Goal: Navigation & Orientation: Find specific page/section

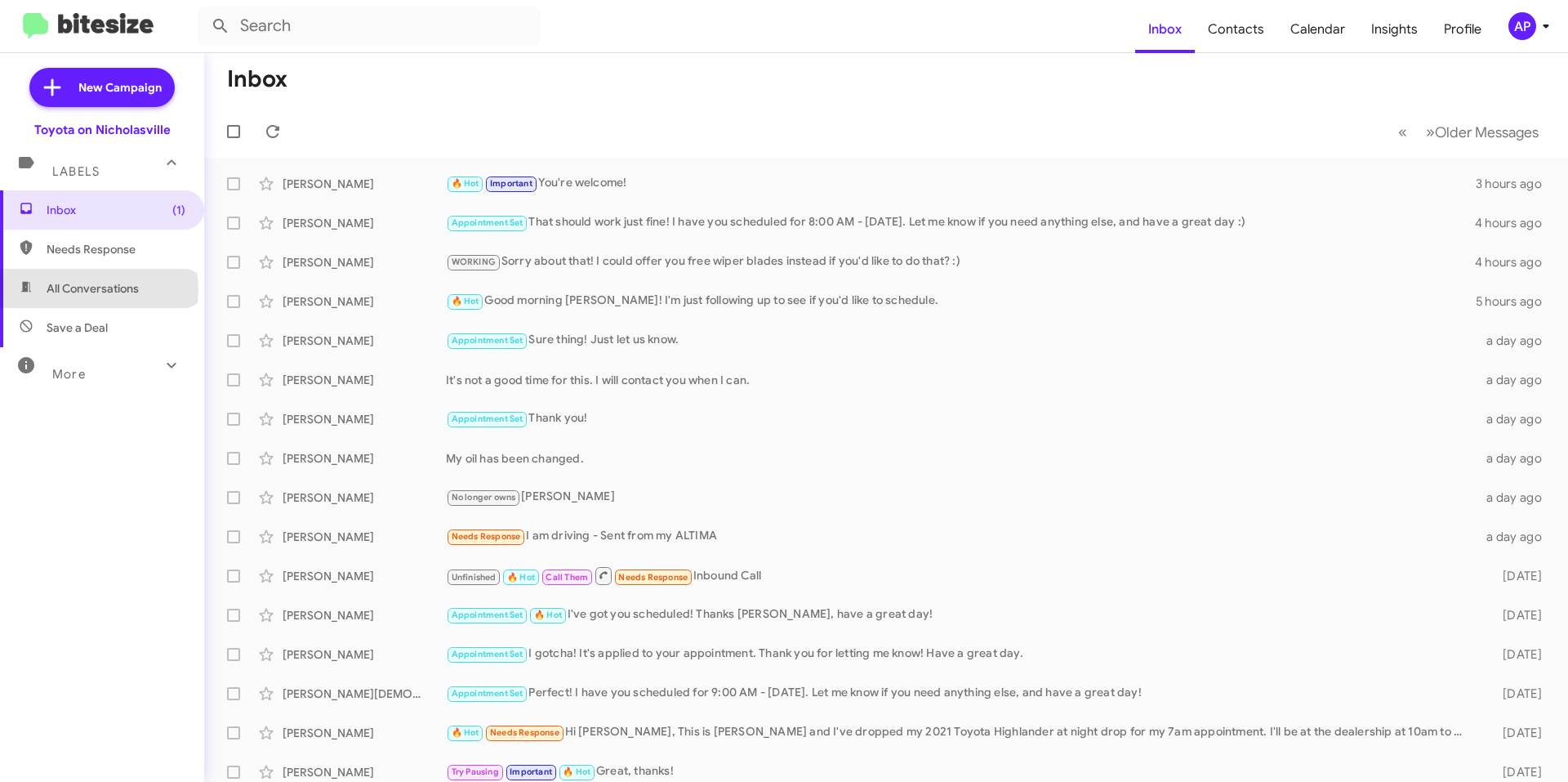
click at [98, 289] on span "All Conversations" at bounding box center [93, 288] width 92 height 16
type input "in:all-conversations"
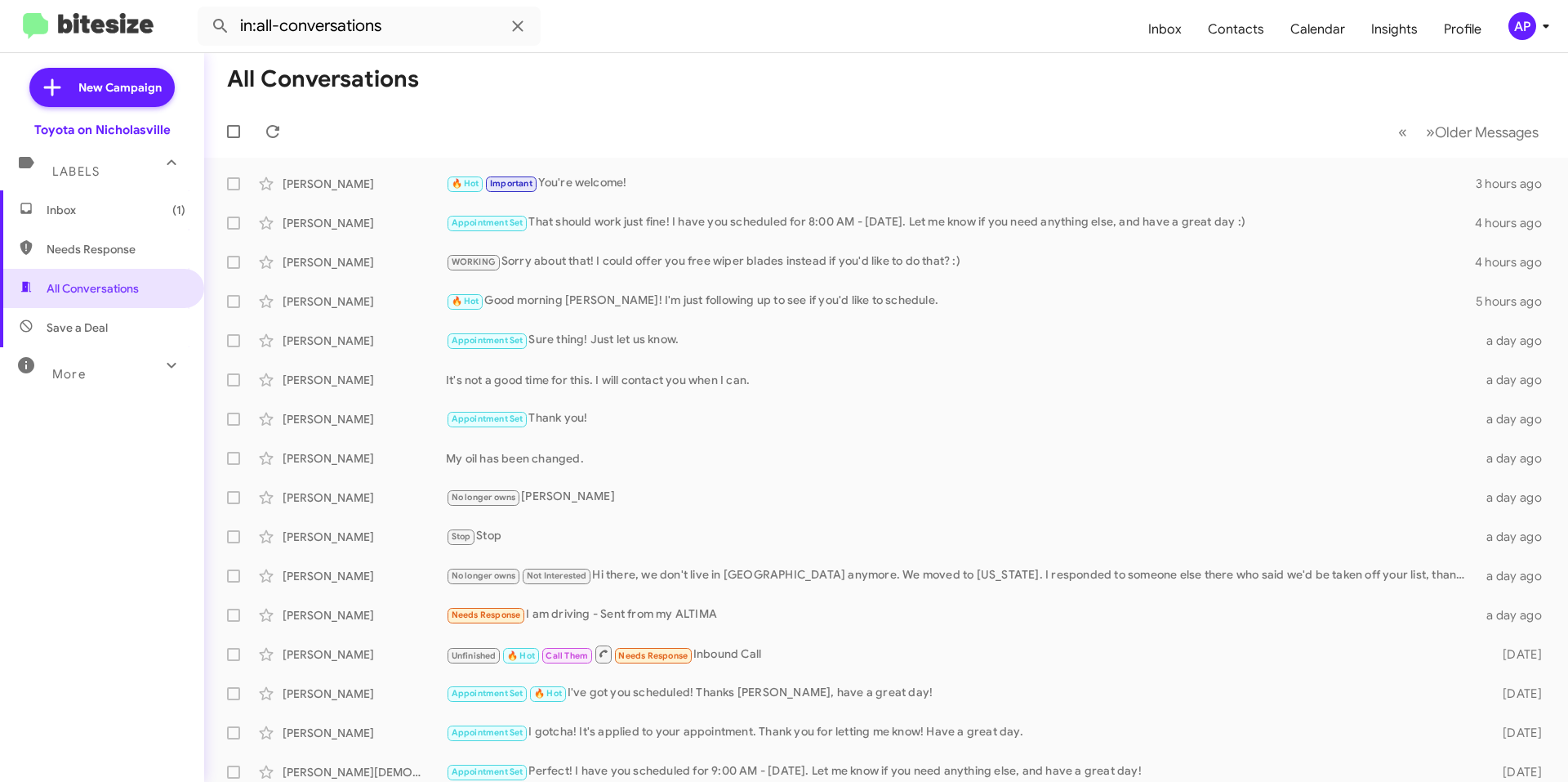
click at [66, 206] on span "Inbox (1)" at bounding box center [116, 209] width 139 height 16
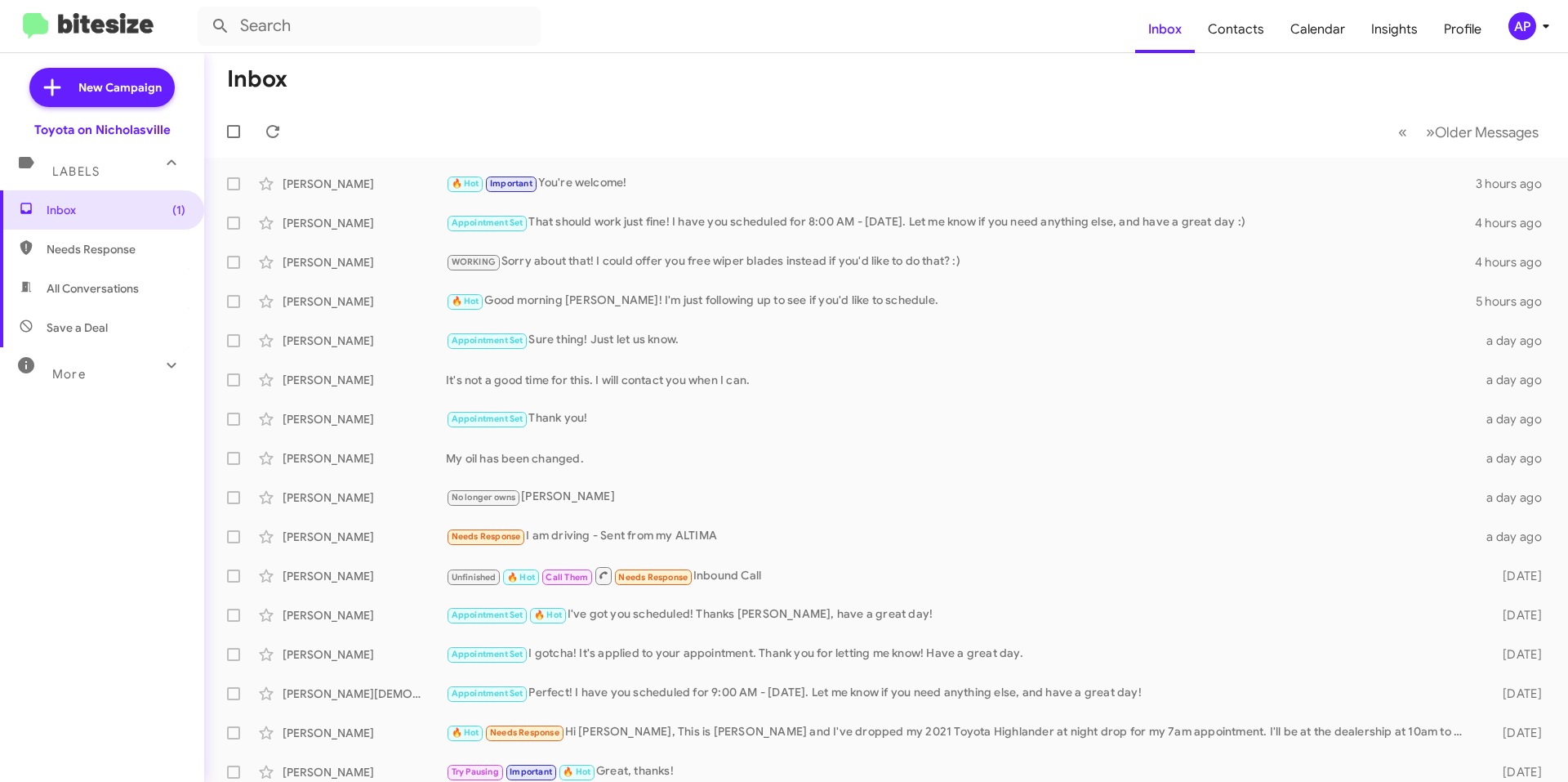
click at [153, 288] on span "All Conversations" at bounding box center [102, 289] width 204 height 39
type input "in:all-conversations"
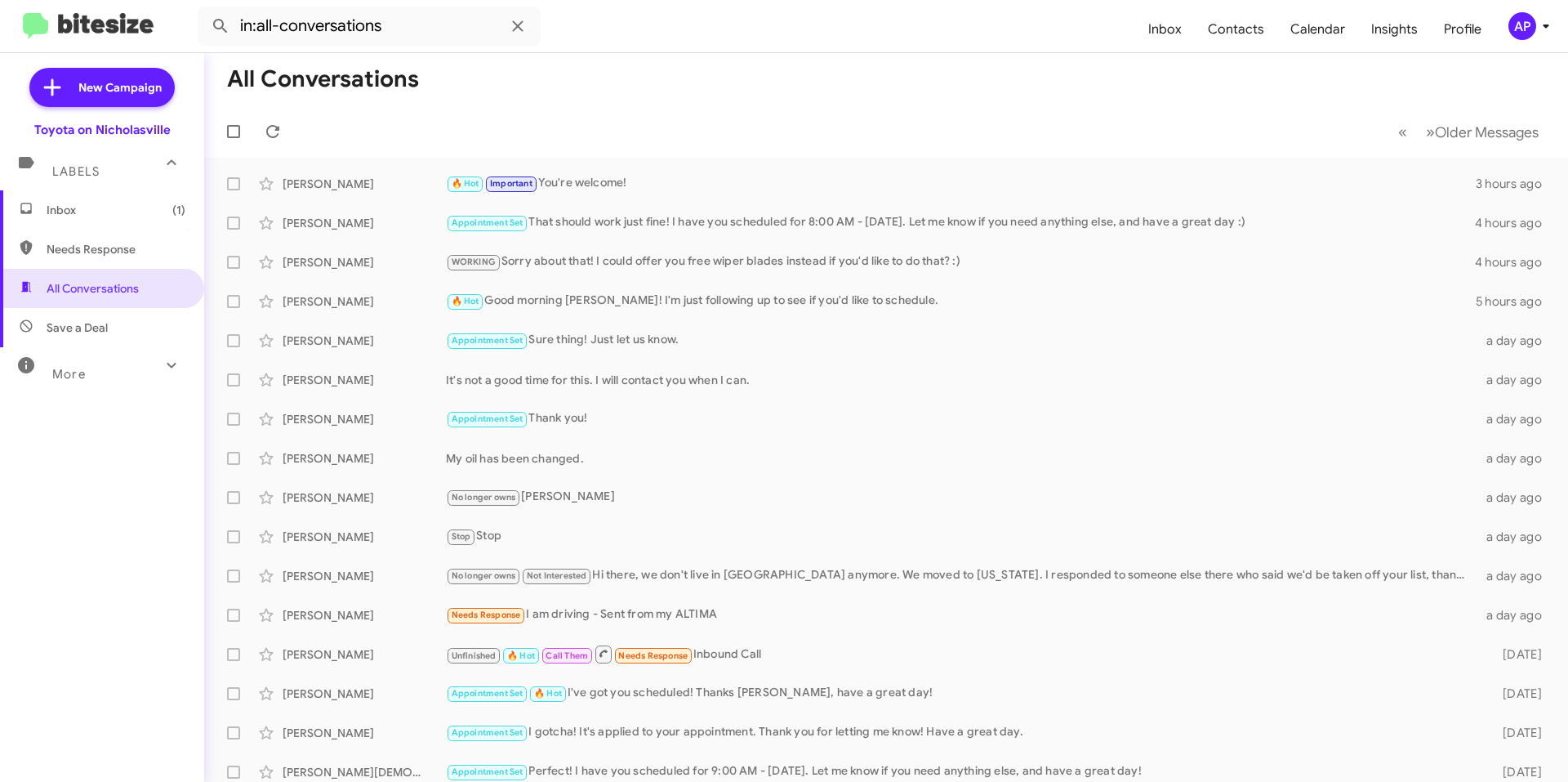
click at [97, 206] on span "Inbox (1)" at bounding box center [116, 209] width 139 height 16
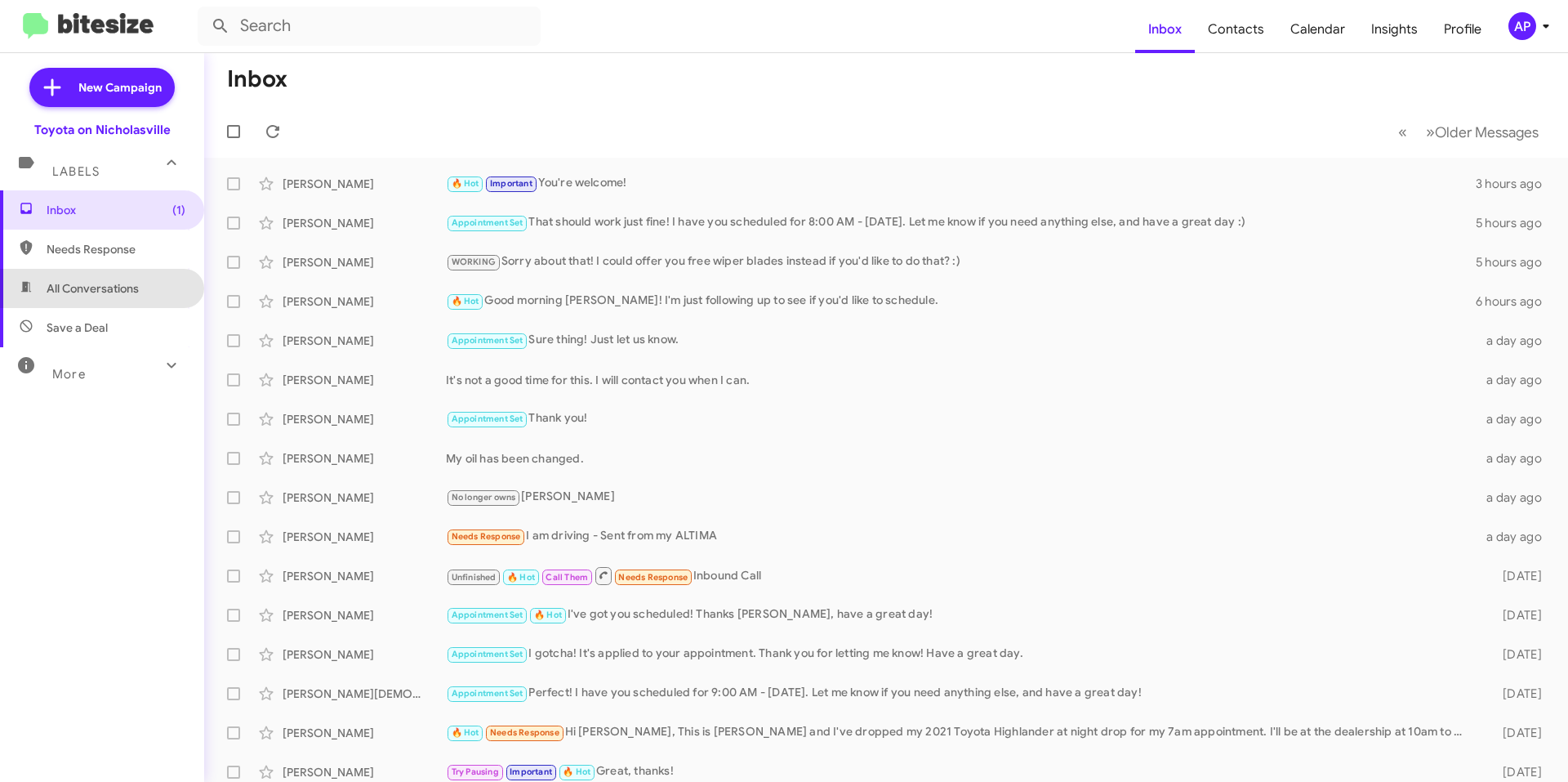
click at [135, 289] on span "All Conversations" at bounding box center [93, 288] width 92 height 16
type input "in:all-conversations"
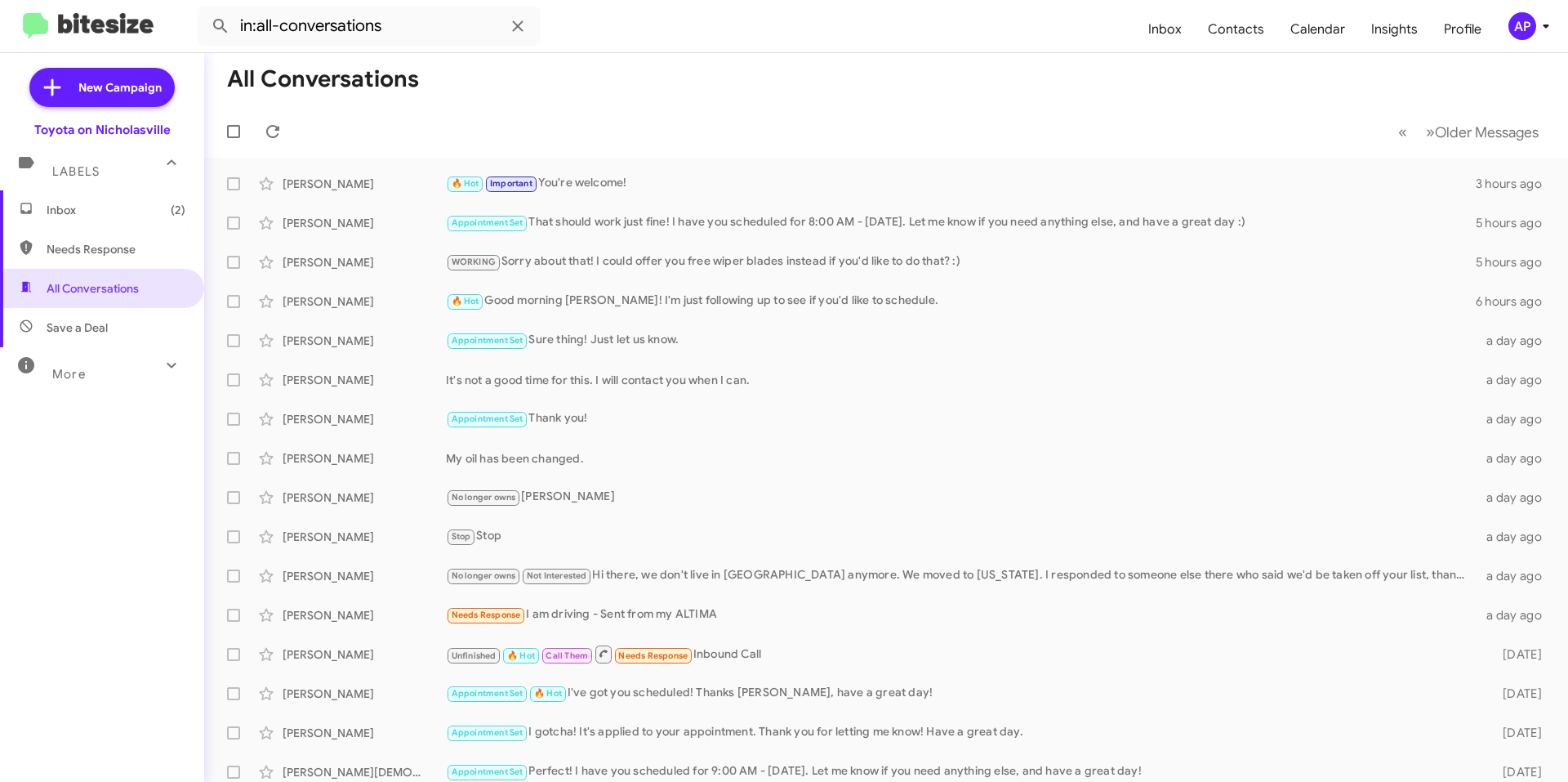
click at [746, 20] on form "in:all-conversations" at bounding box center [666, 26] width 937 height 39
click at [729, 103] on mat-toolbar-row "All Conversations" at bounding box center [886, 80] width 1364 height 53
click at [744, 101] on mat-toolbar-row "All Conversations" at bounding box center [886, 80] width 1364 height 53
click at [744, 99] on mat-toolbar-row "All Conversations" at bounding box center [886, 80] width 1364 height 53
click at [96, 207] on span "Inbox (2)" at bounding box center [116, 209] width 139 height 16
